Goal: Navigation & Orientation: Find specific page/section

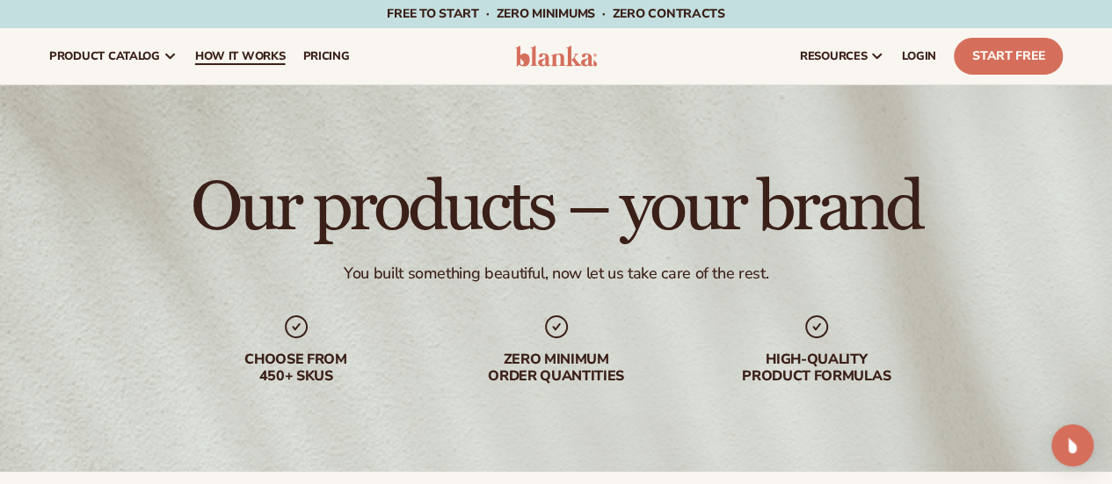
click at [255, 57] on span "How It Works" at bounding box center [240, 56] width 91 height 14
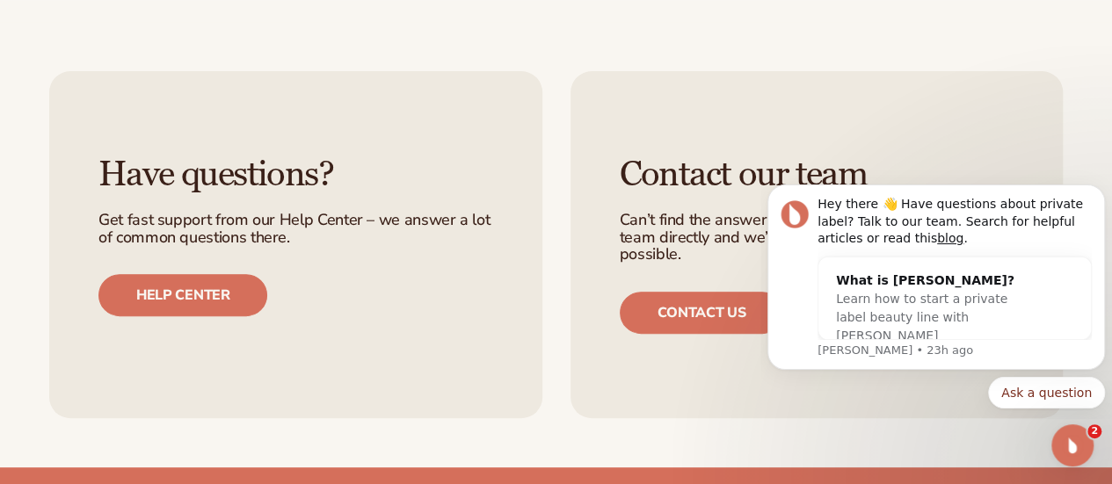
scroll to position [3522, 0]
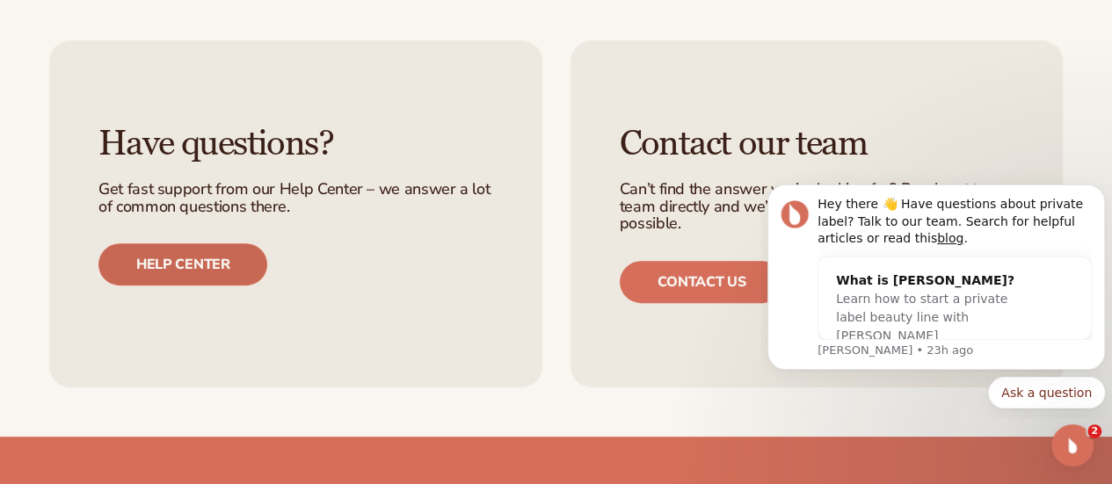
click at [188, 243] on link "Help center" at bounding box center [182, 264] width 169 height 42
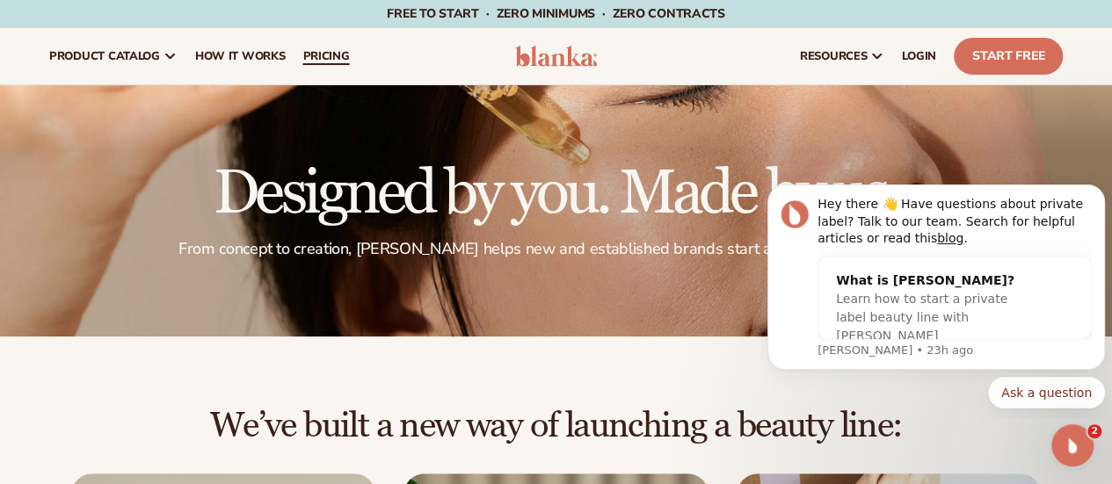
click at [307, 57] on span "pricing" at bounding box center [325, 56] width 47 height 14
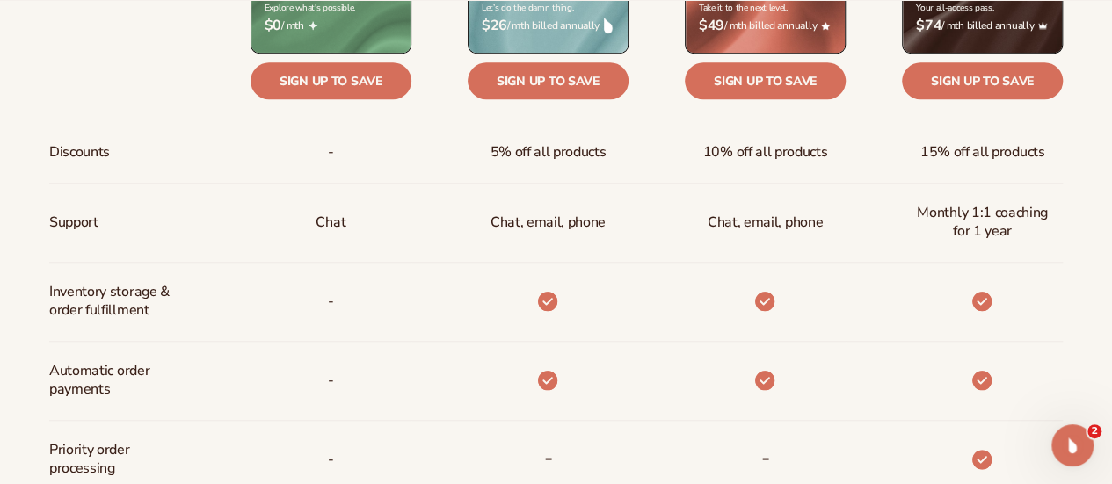
scroll to position [900, 0]
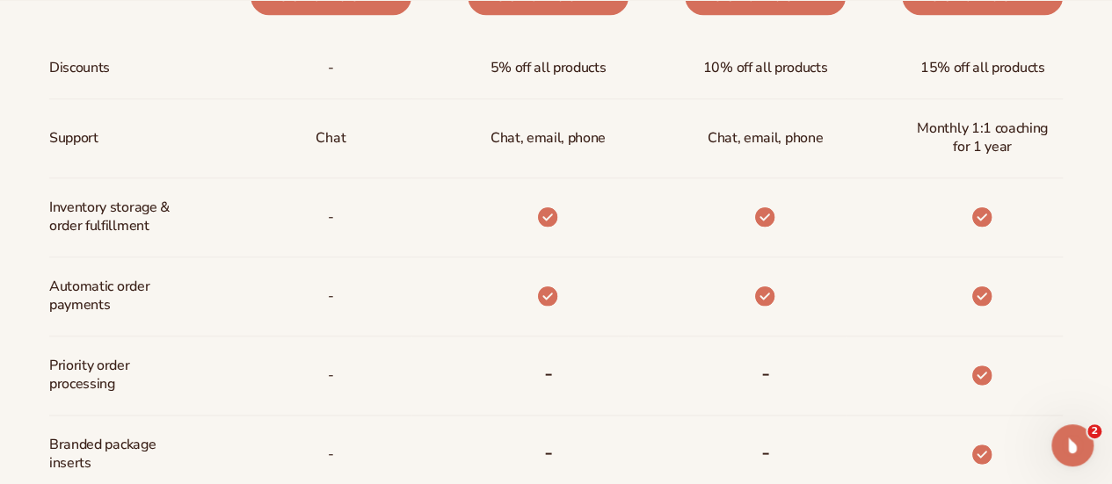
drag, startPoint x: 1124, startPoint y: 69, endPoint x: 1110, endPoint y: 216, distance: 148.3
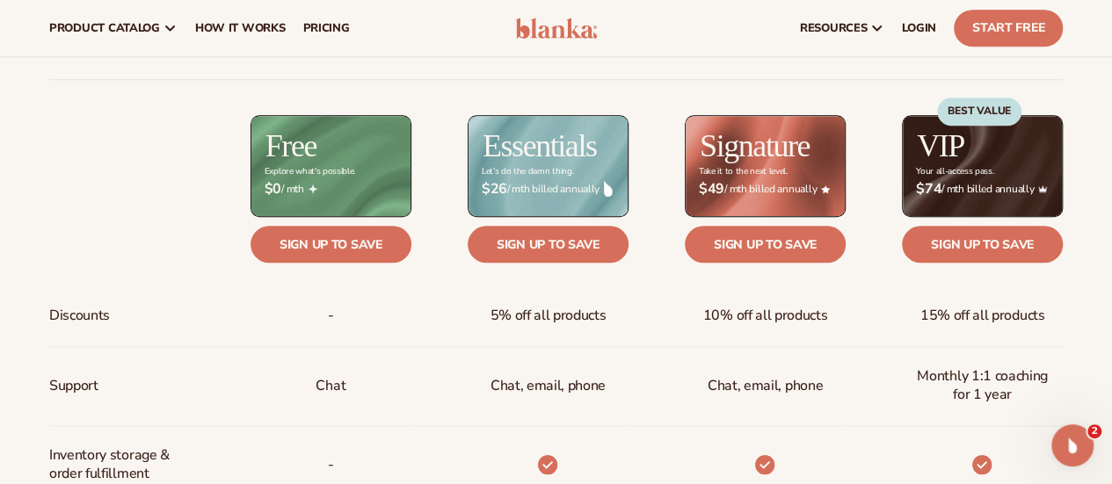
scroll to position [629, 0]
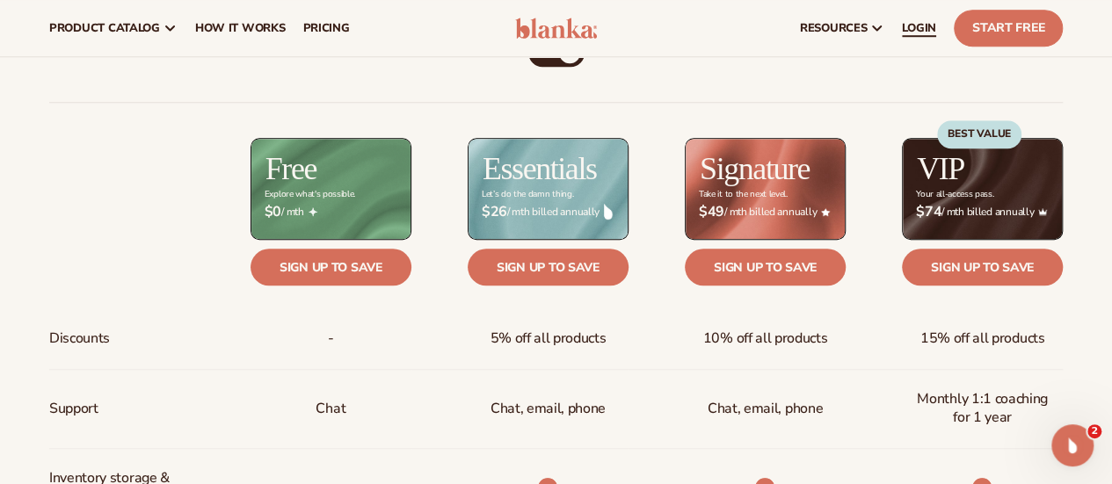
click at [914, 29] on span "LOGIN" at bounding box center [919, 28] width 34 height 14
